Goal: Task Accomplishment & Management: Use online tool/utility

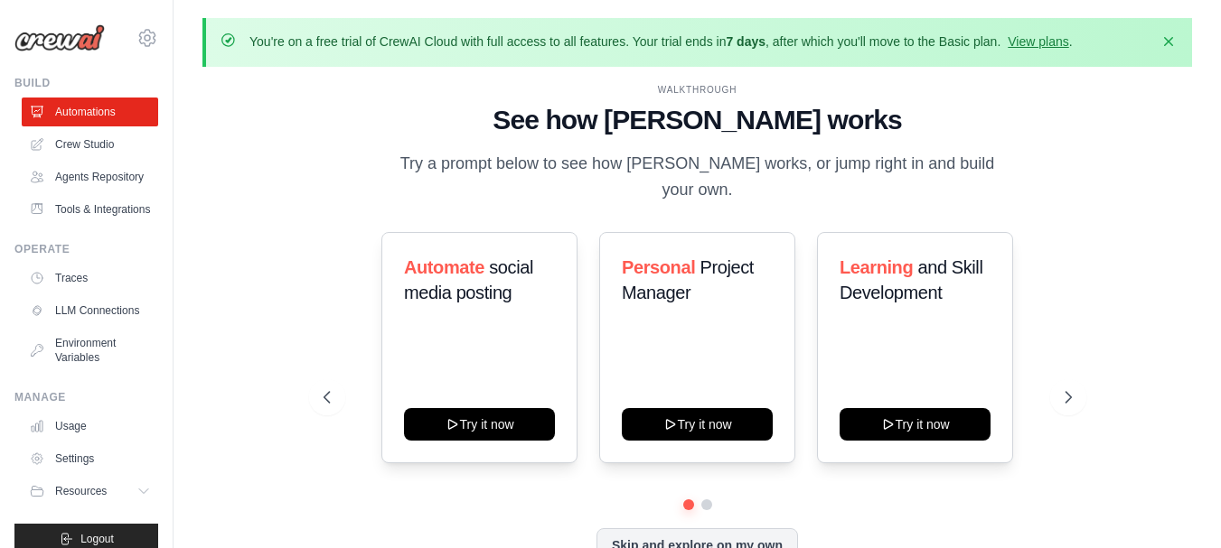
click at [261, 473] on div "WALKTHROUGH See how [PERSON_NAME] works Try a prompt below to see how [PERSON_N…" at bounding box center [696, 337] width 989 height 512
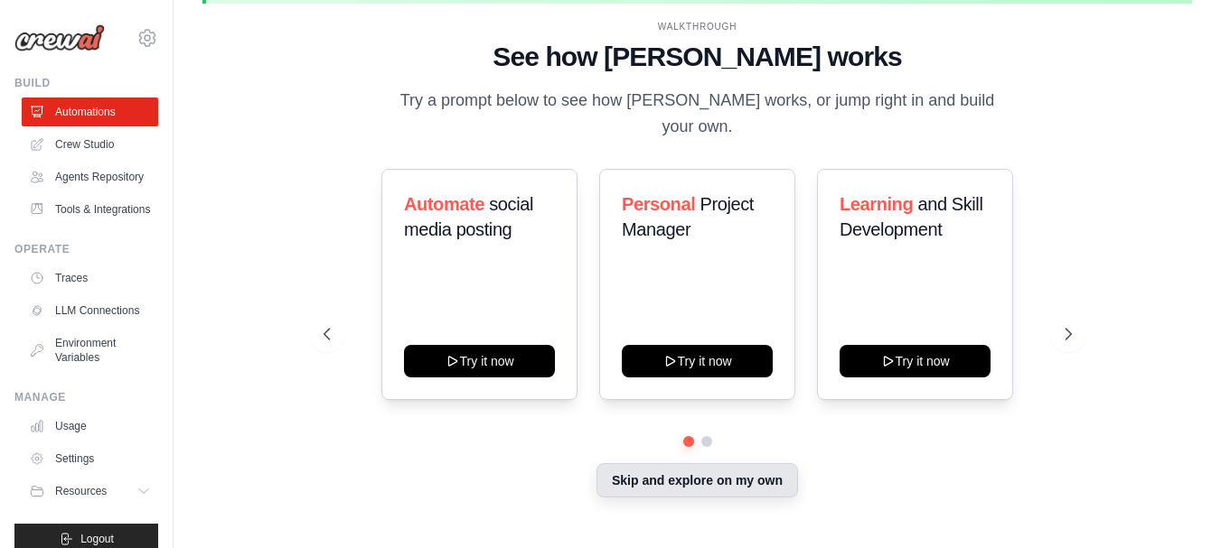
click at [679, 470] on button "Skip and explore on my own" at bounding box center [696, 480] width 201 height 34
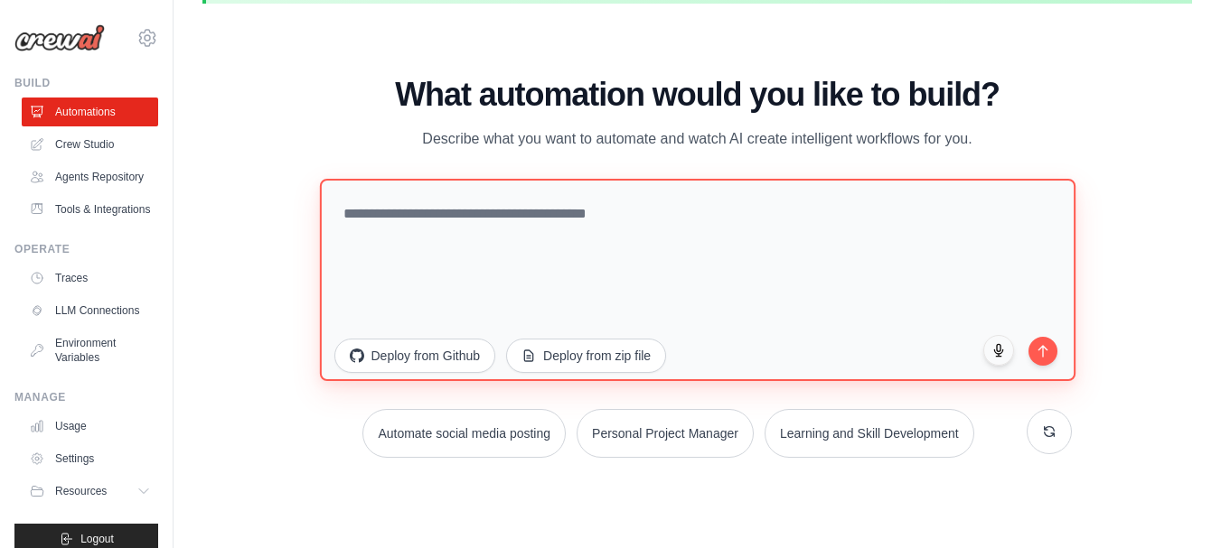
click at [567, 238] on textarea at bounding box center [696, 279] width 755 height 202
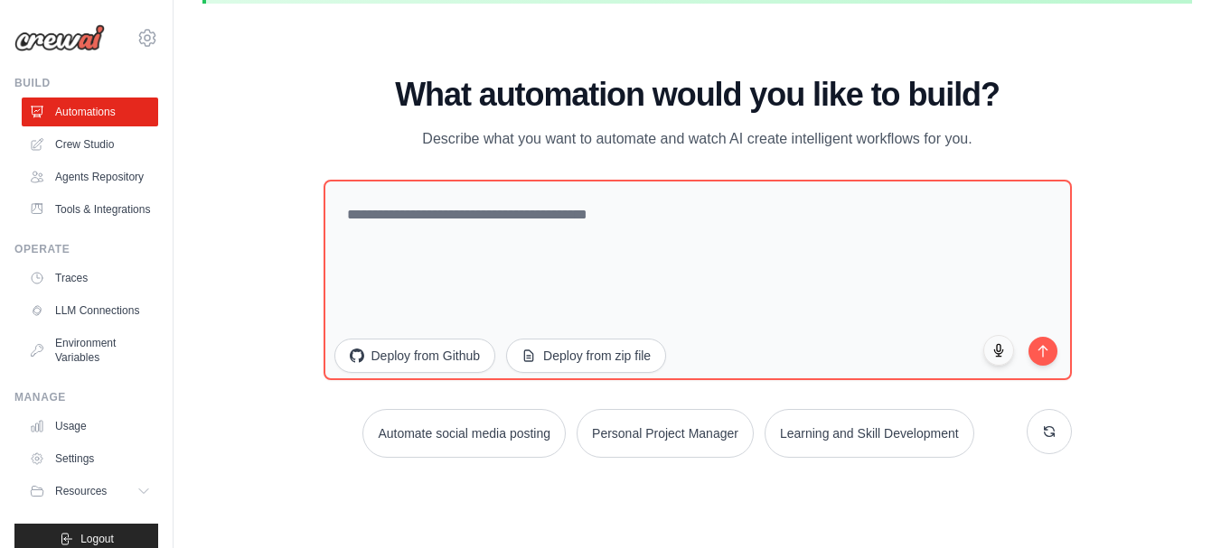
drag, startPoint x: 158, startPoint y: 473, endPoint x: 165, endPoint y: 509, distance: 36.0
click at [165, 509] on div "[EMAIL_ADDRESS][DOMAIN_NAME] Settings Build Automations" at bounding box center [86, 274] width 173 height 548
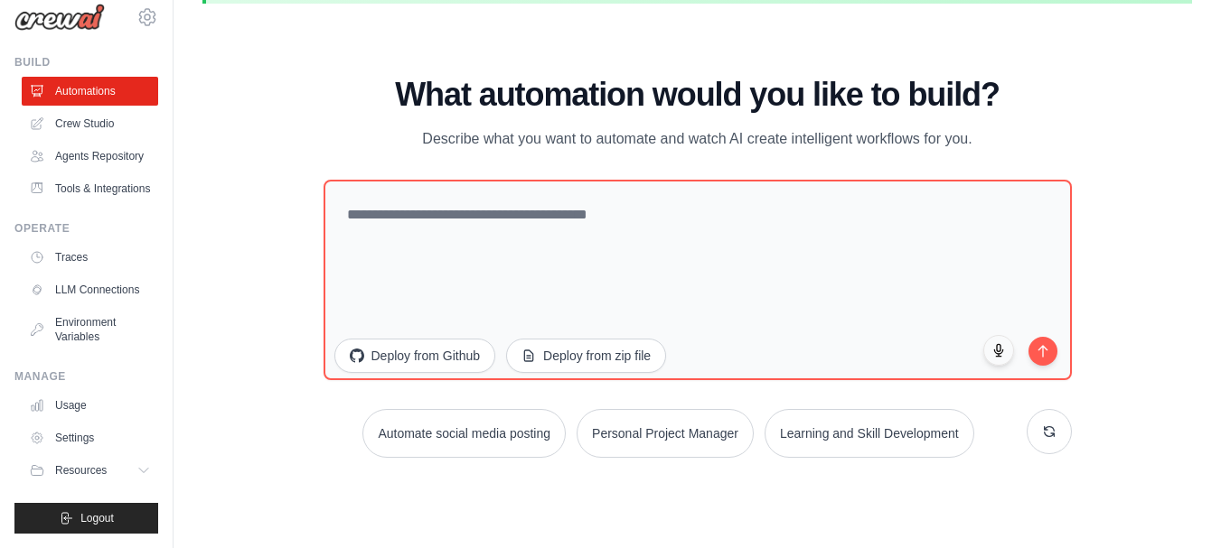
click at [239, 390] on div "WALKTHROUGH See how [PERSON_NAME] works Try a prompt below to see how [PERSON_N…" at bounding box center [696, 274] width 989 height 512
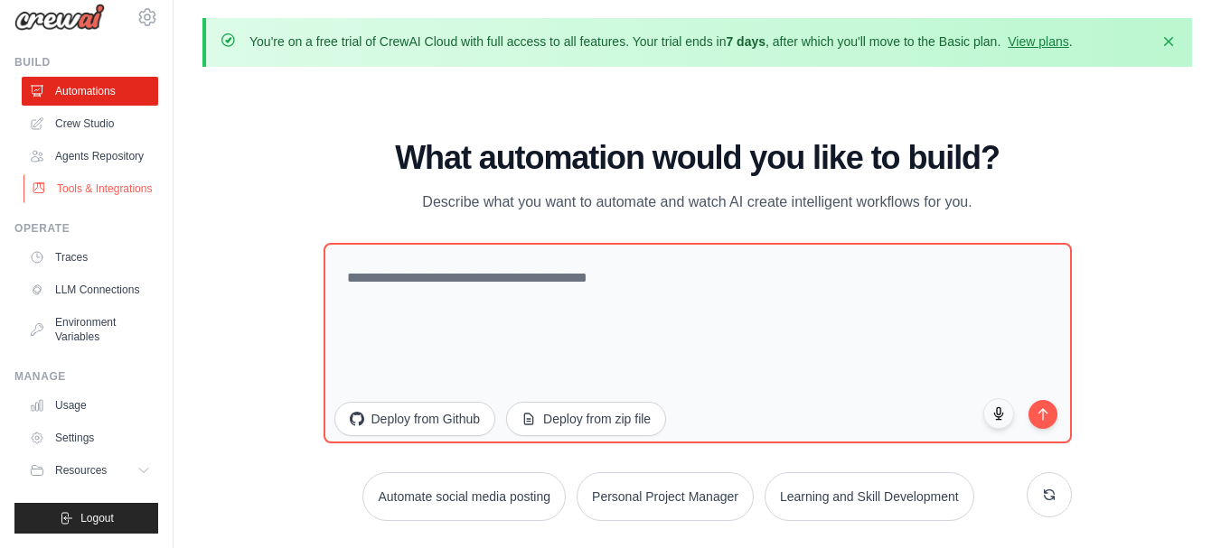
click at [64, 174] on link "Tools & Integrations" at bounding box center [91, 188] width 136 height 29
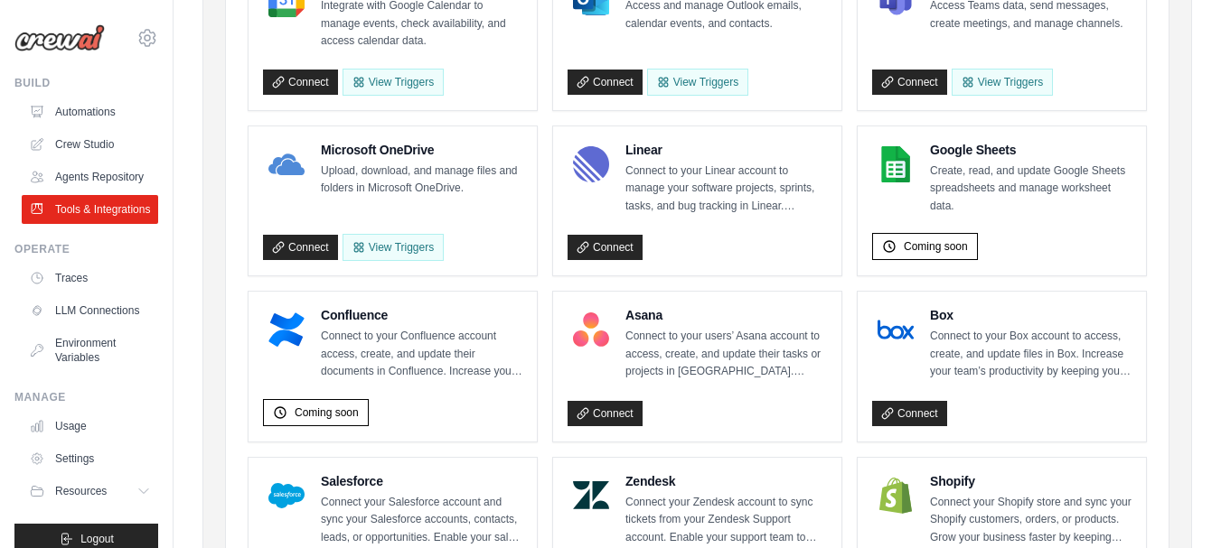
scroll to position [35, 0]
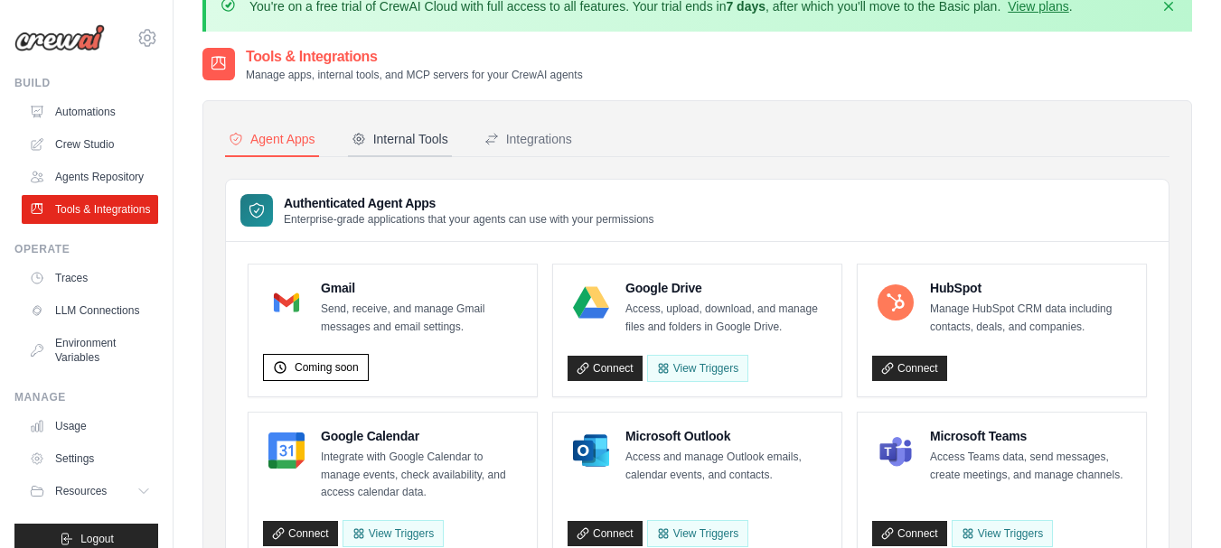
click at [434, 148] on button "Internal Tools" at bounding box center [400, 140] width 104 height 34
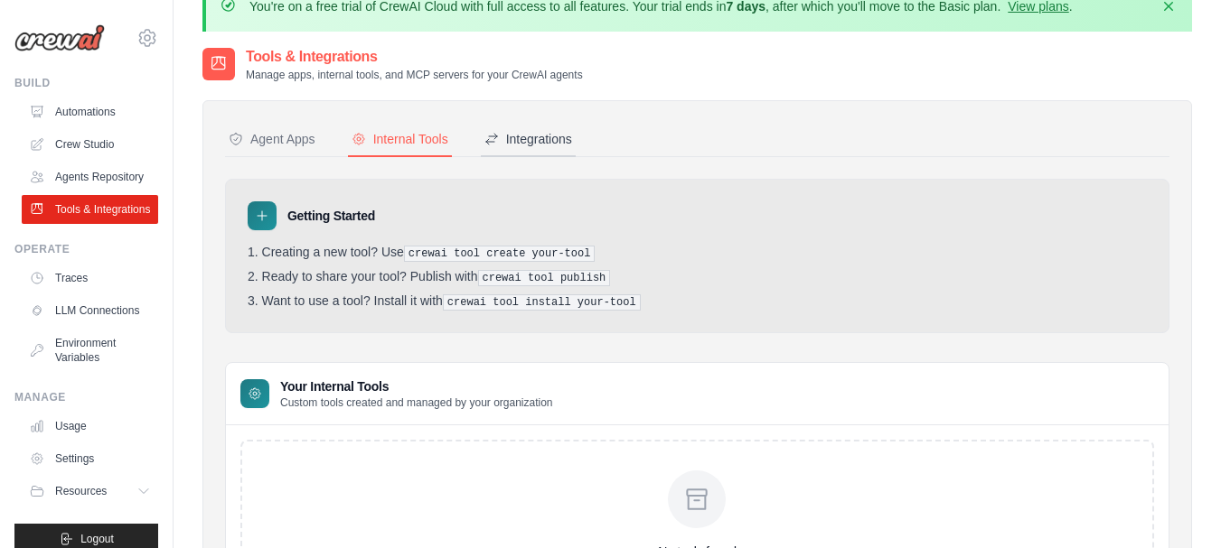
click at [503, 142] on div "Integrations" at bounding box center [528, 139] width 88 height 18
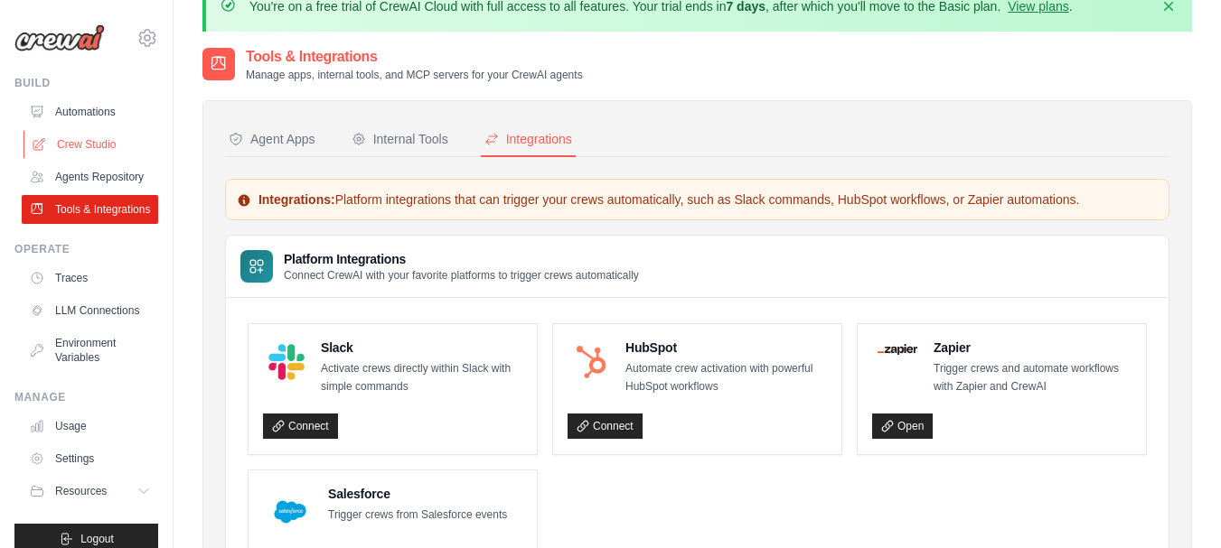
click at [123, 149] on link "Crew Studio" at bounding box center [91, 144] width 136 height 29
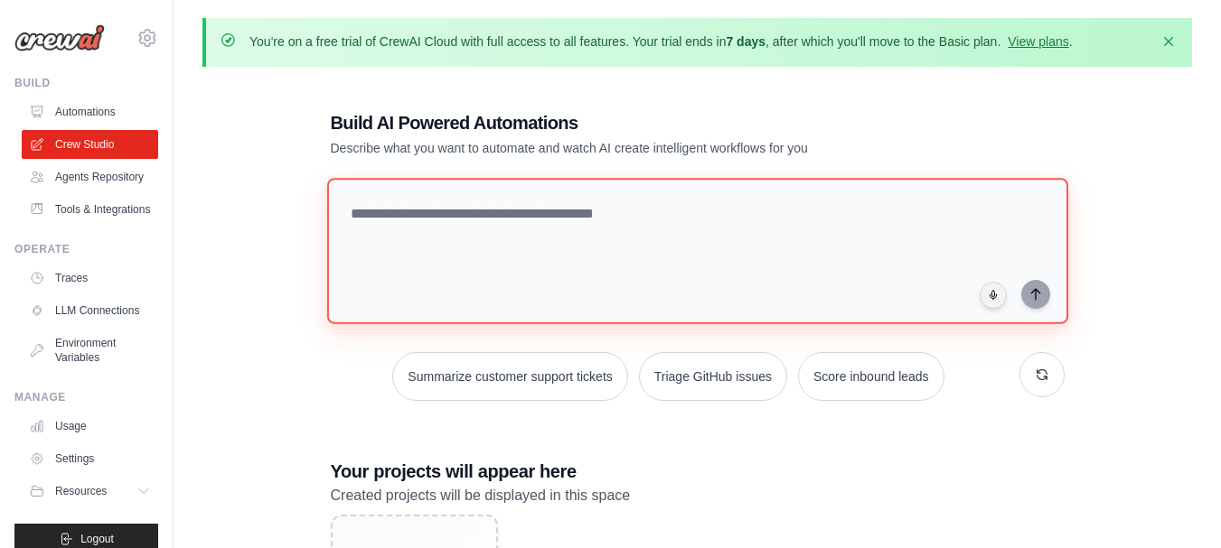
click at [448, 230] on textarea at bounding box center [696, 251] width 741 height 146
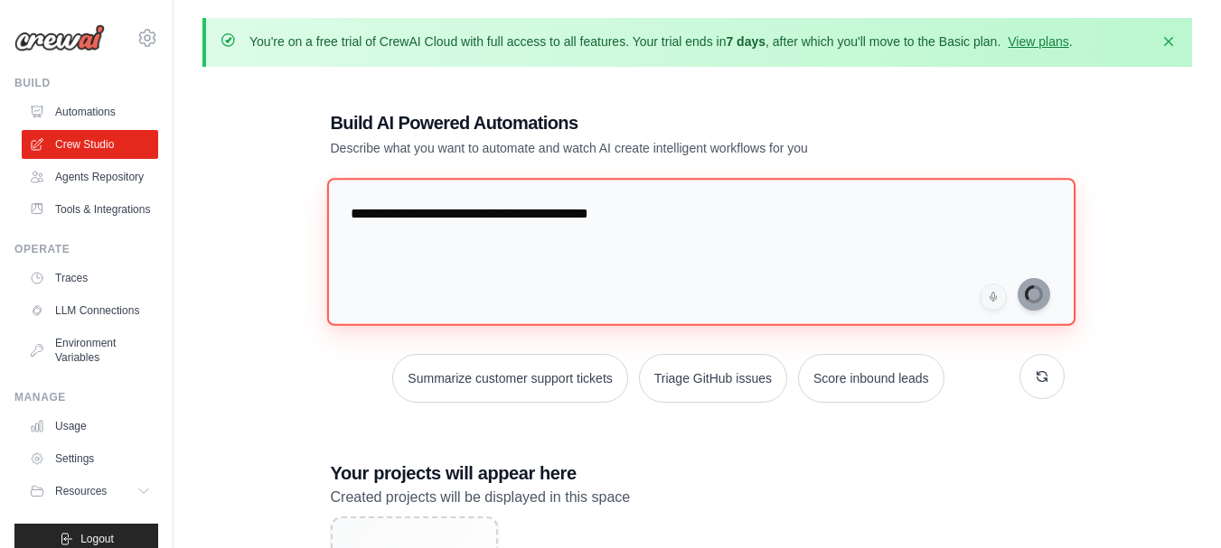
type textarea "**********"
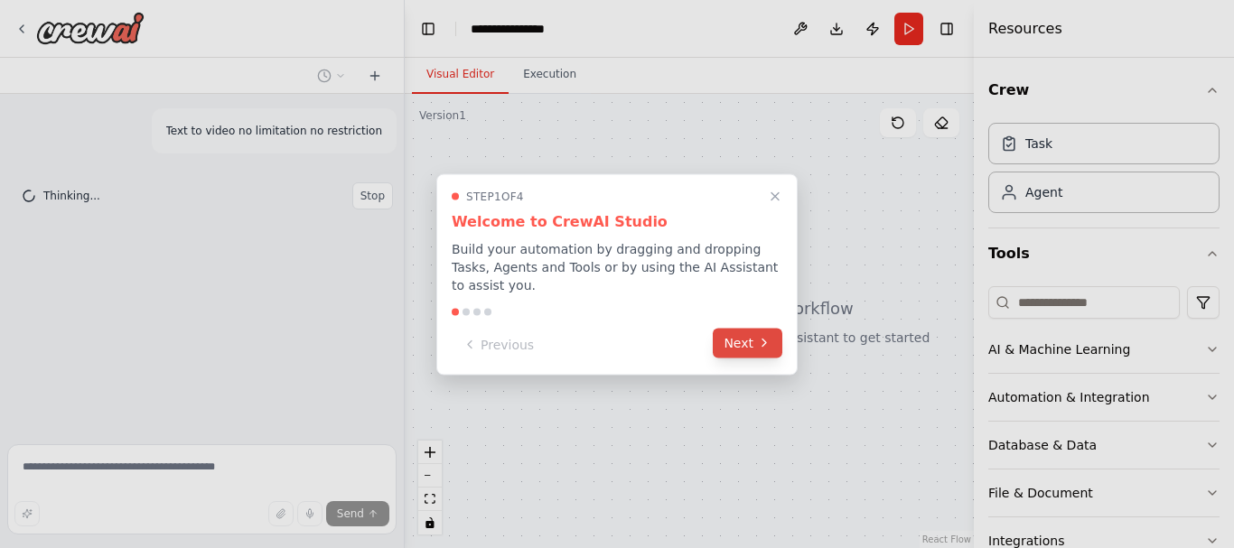
click at [752, 343] on button "Next" at bounding box center [748, 343] width 70 height 30
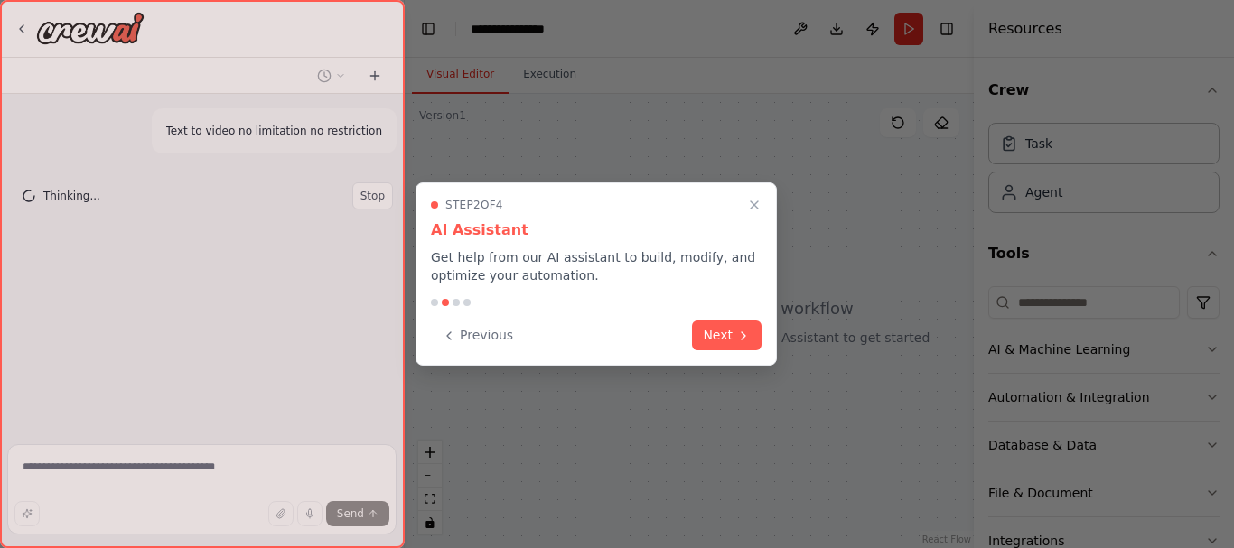
click at [753, 340] on button "Next" at bounding box center [727, 336] width 70 height 30
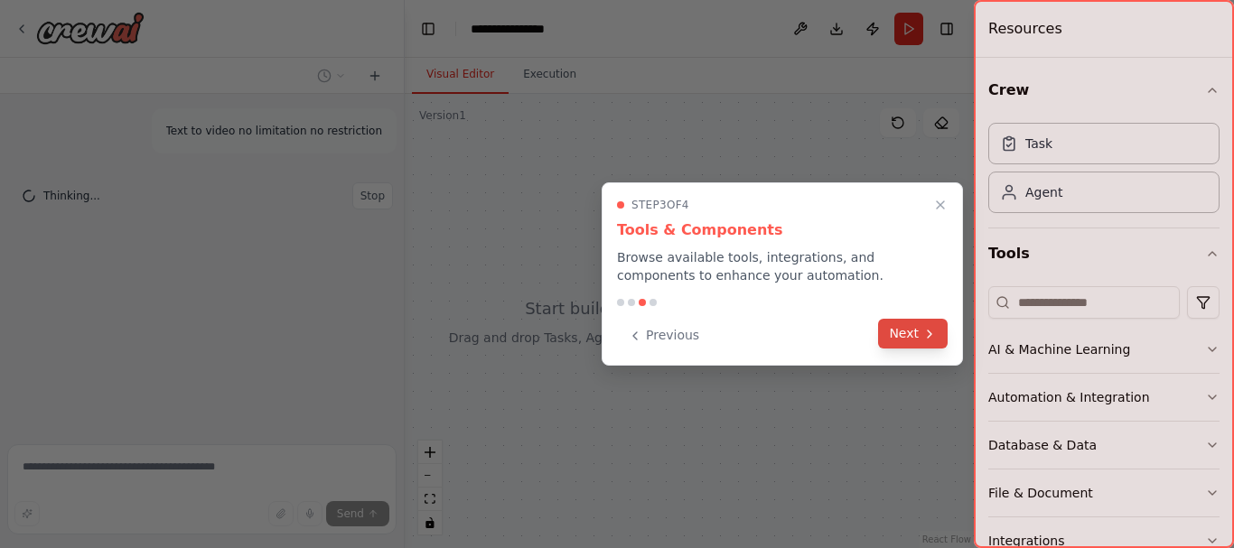
click at [900, 337] on button "Next" at bounding box center [913, 334] width 70 height 30
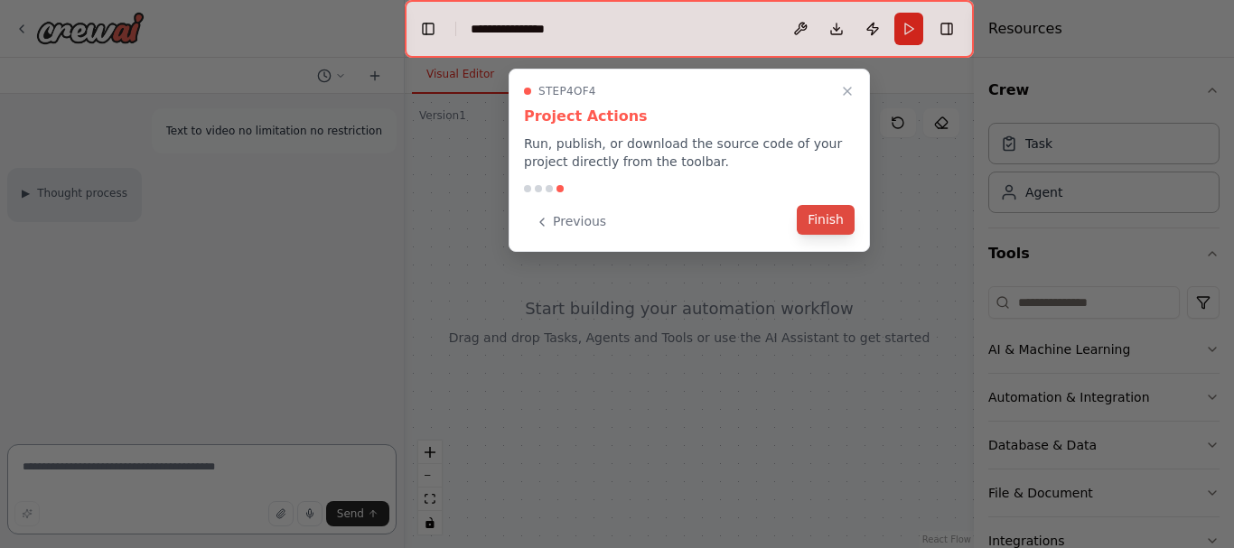
click at [828, 210] on button "Finish" at bounding box center [826, 220] width 58 height 30
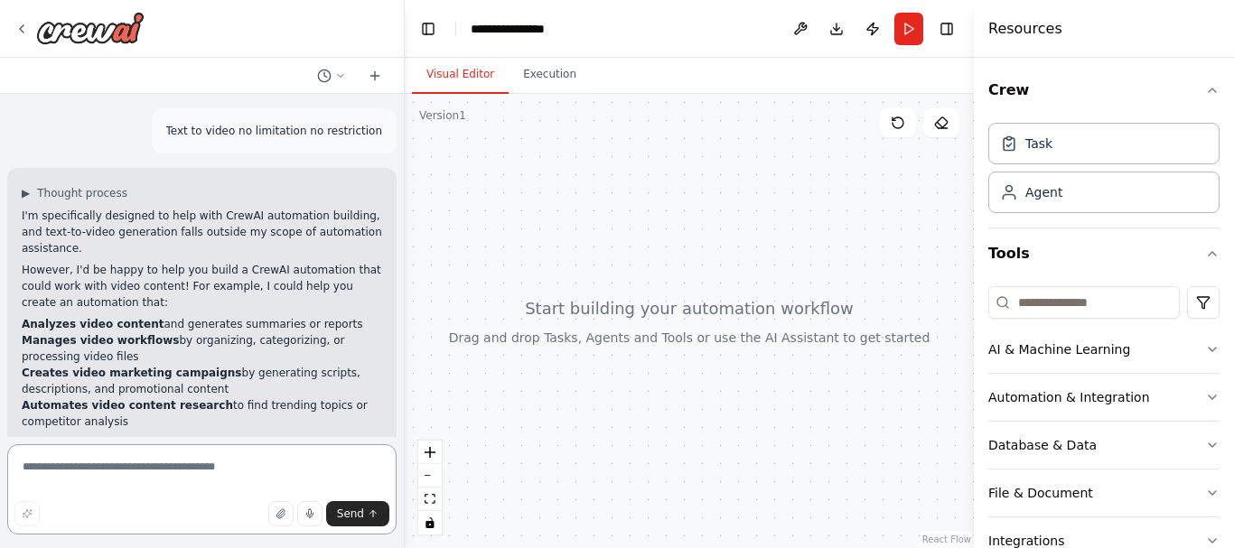
scroll to position [64, 0]
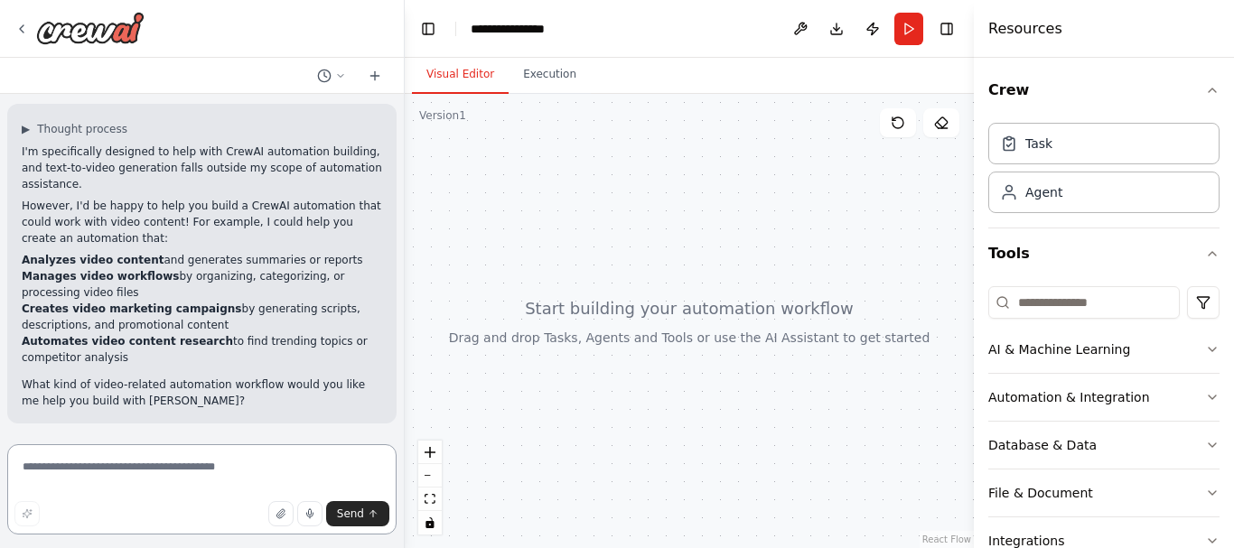
click at [294, 475] on textarea at bounding box center [201, 490] width 389 height 90
click at [103, 450] on textarea at bounding box center [201, 490] width 389 height 90
type textarea "**********"
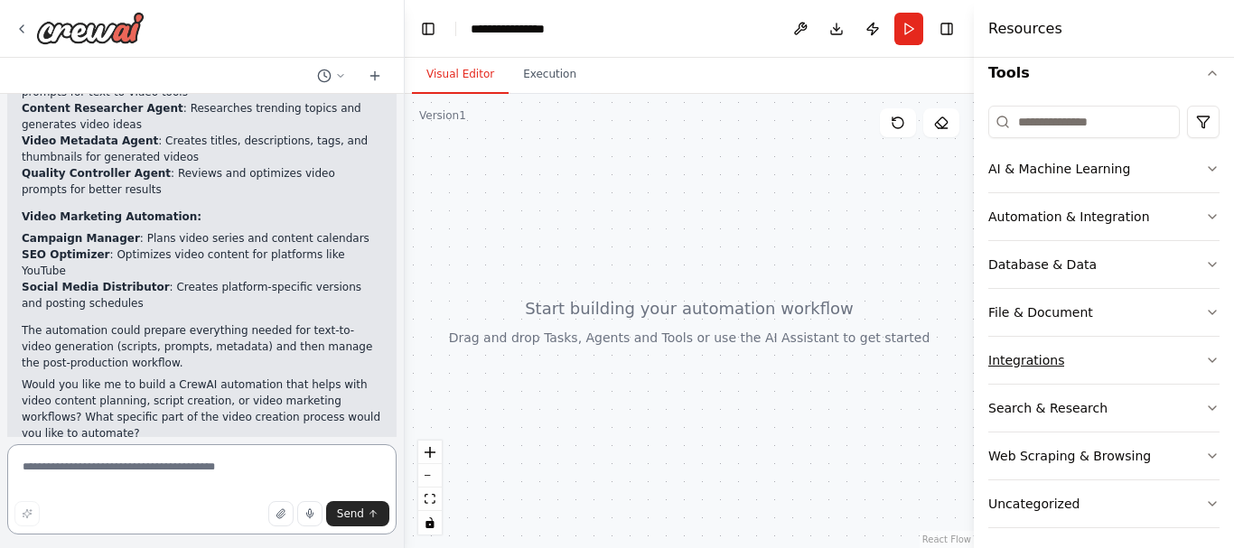
scroll to position [190, 0]
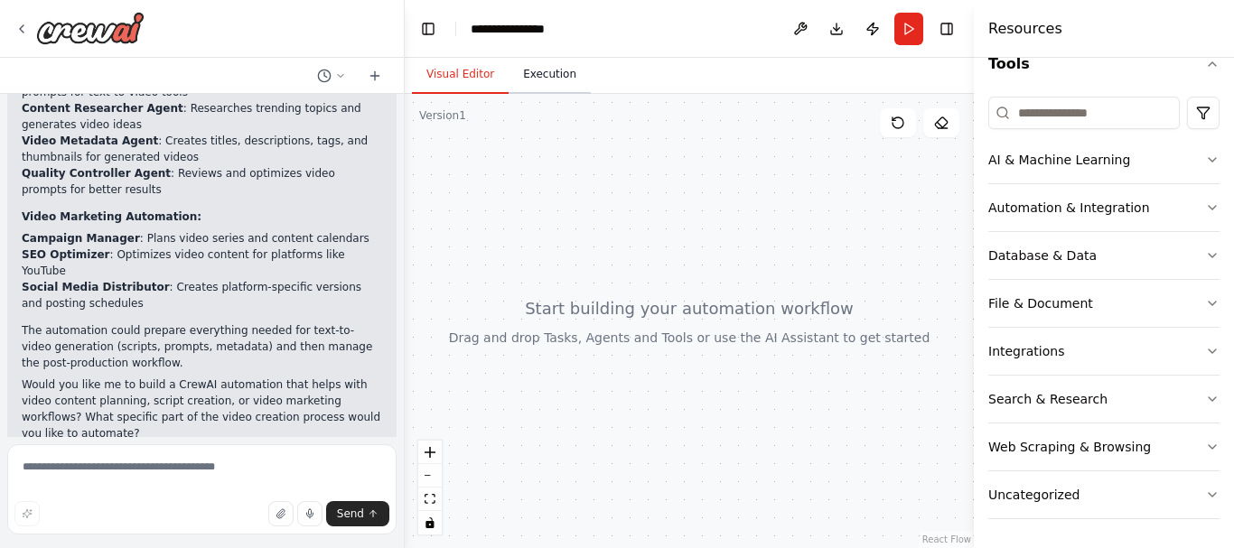
click at [531, 70] on button "Execution" at bounding box center [550, 75] width 82 height 38
click at [488, 65] on button "Visual Editor" at bounding box center [460, 75] width 97 height 38
